Goal: Navigation & Orientation: Find specific page/section

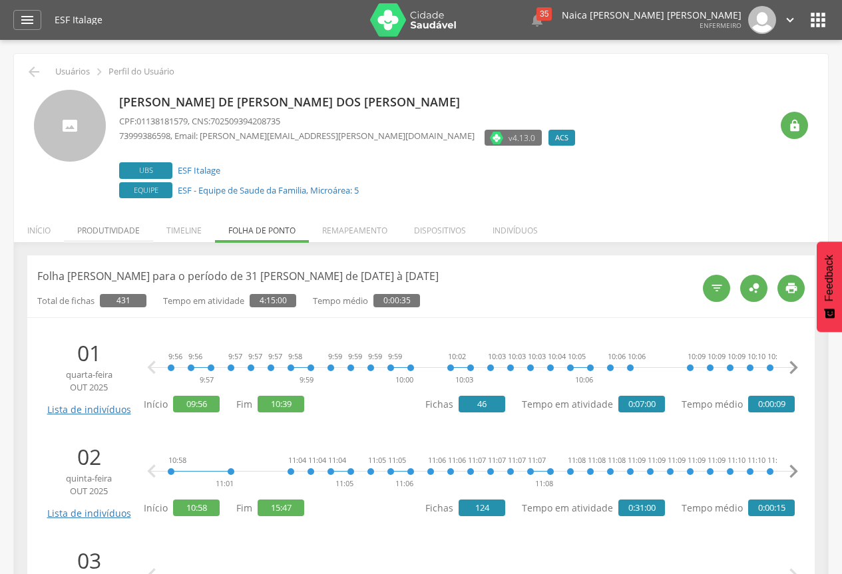
click at [117, 229] on li "Produtividade" at bounding box center [108, 227] width 89 height 31
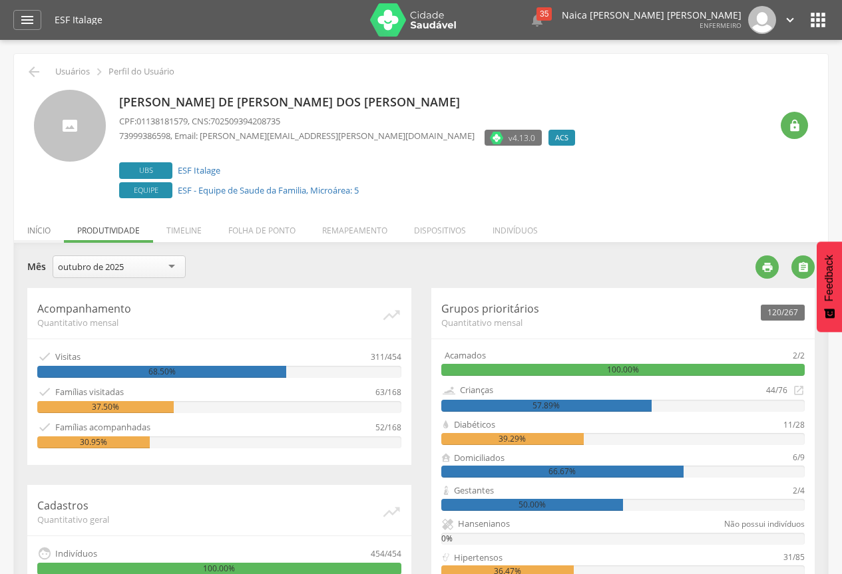
click at [47, 228] on li "Início" at bounding box center [39, 227] width 50 height 31
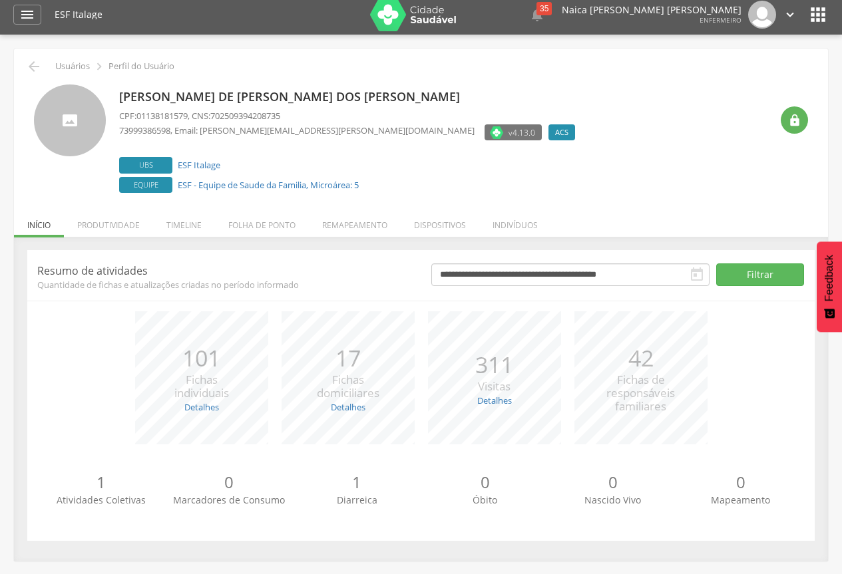
scroll to position [40, 0]
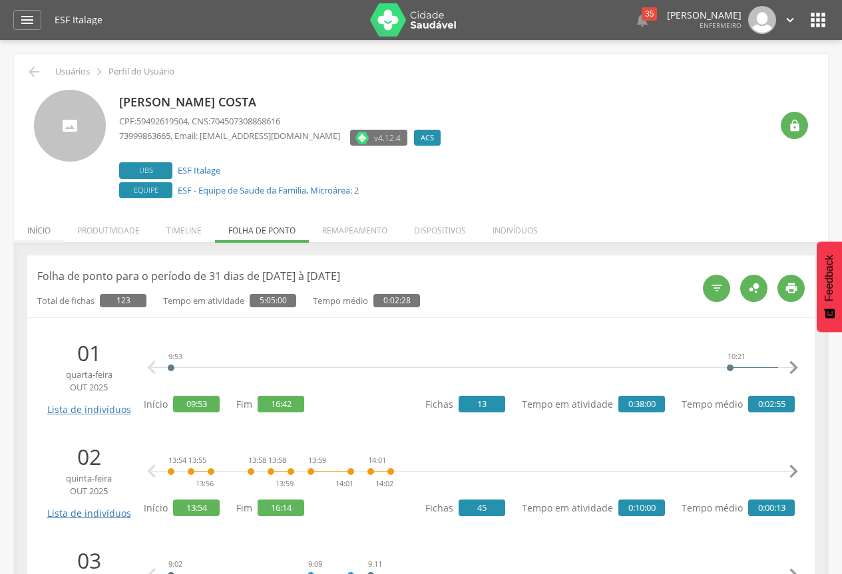
click at [38, 226] on li "Início" at bounding box center [39, 227] width 50 height 31
click at [39, 227] on li "Início" at bounding box center [39, 227] width 50 height 31
